Goal: Information Seeking & Learning: Learn about a topic

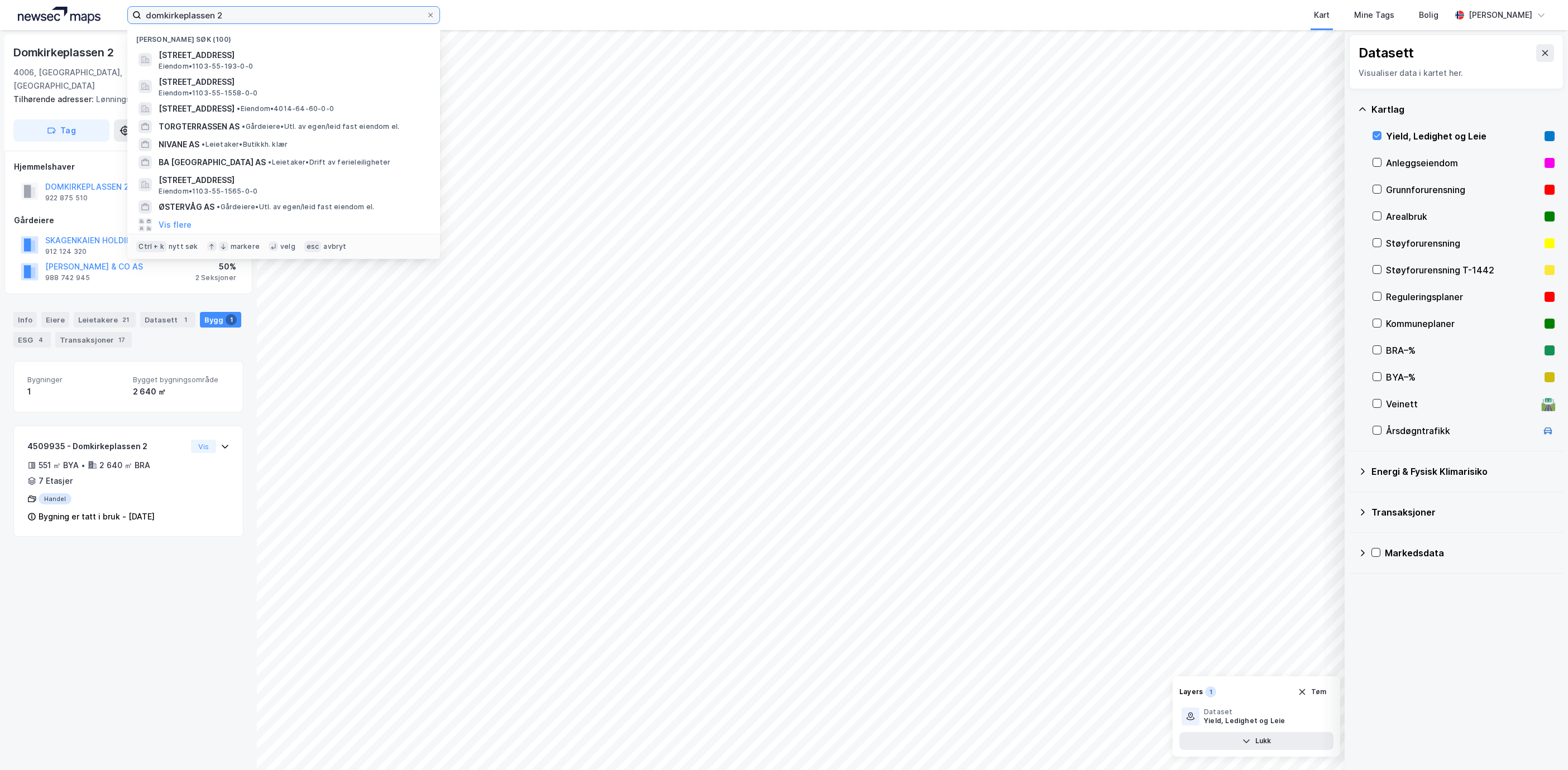
drag, startPoint x: 245, startPoint y: 20, endPoint x: -44, endPoint y: 23, distance: 289.0
click at [0, 23] on html "domkirkeplassen 2 Nylige søk (100) [STREET_ADDRESS] • 1103-55-193-0-0 [STREET_A…" at bounding box center [784, 385] width 1568 height 770
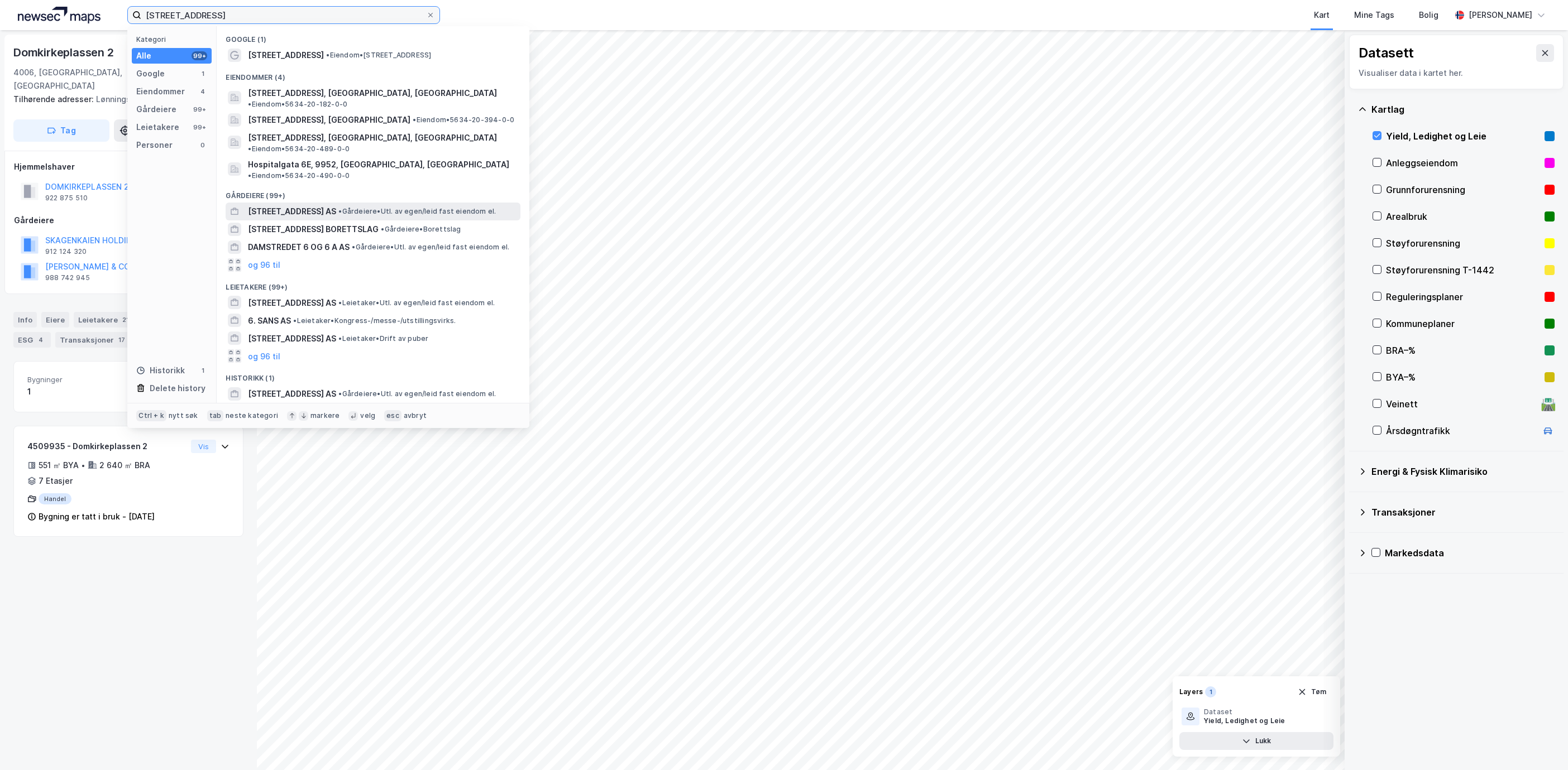
type input "[STREET_ADDRESS]"
click at [318, 205] on span "[STREET_ADDRESS] AS" at bounding box center [291, 211] width 88 height 13
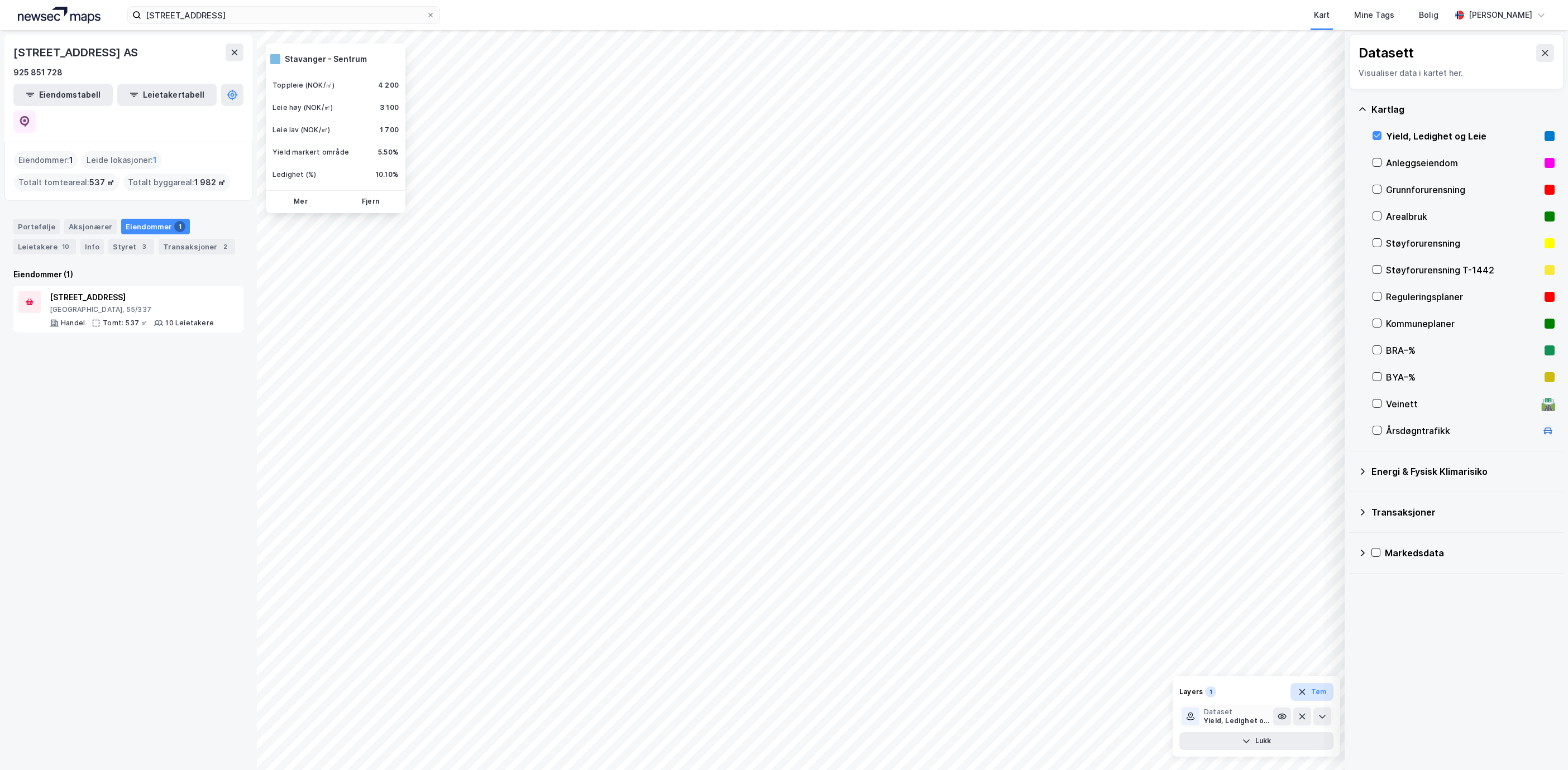
click at [1324, 695] on button "Tøm" at bounding box center [1312, 692] width 43 height 18
click at [109, 305] on div "[GEOGRAPHIC_DATA], 55/337" at bounding box center [132, 310] width 164 height 9
